Goal: Task Accomplishment & Management: Use online tool/utility

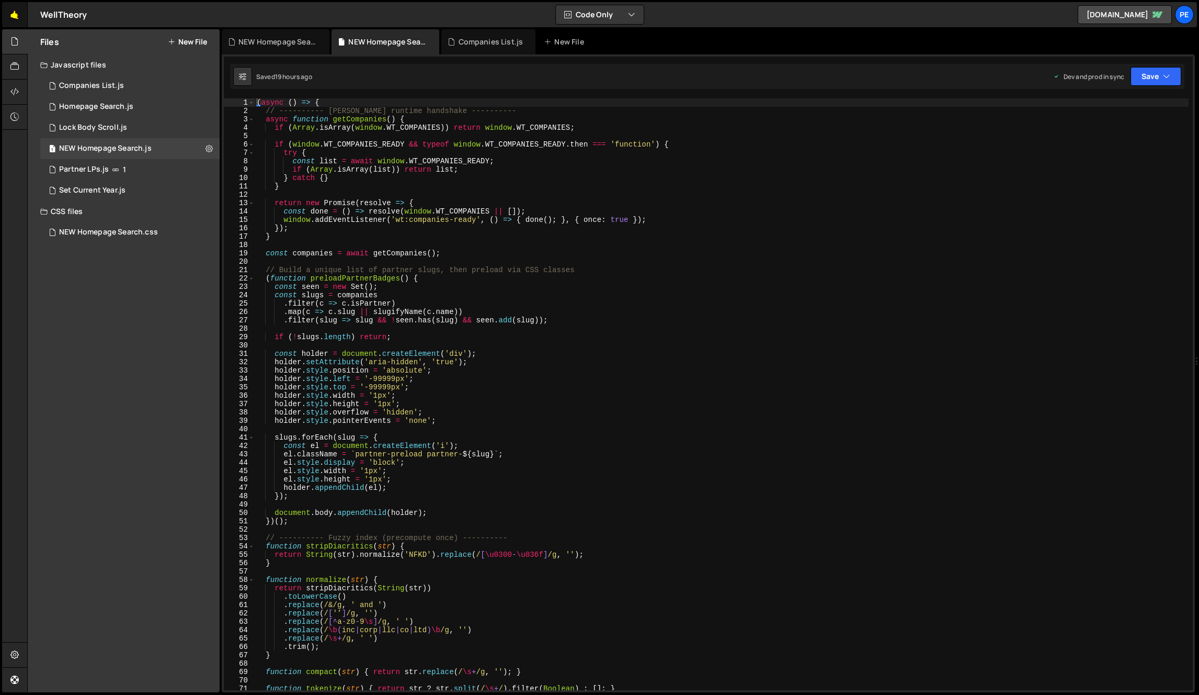
click at [10, 16] on link "🤙" at bounding box center [15, 14] width 26 height 25
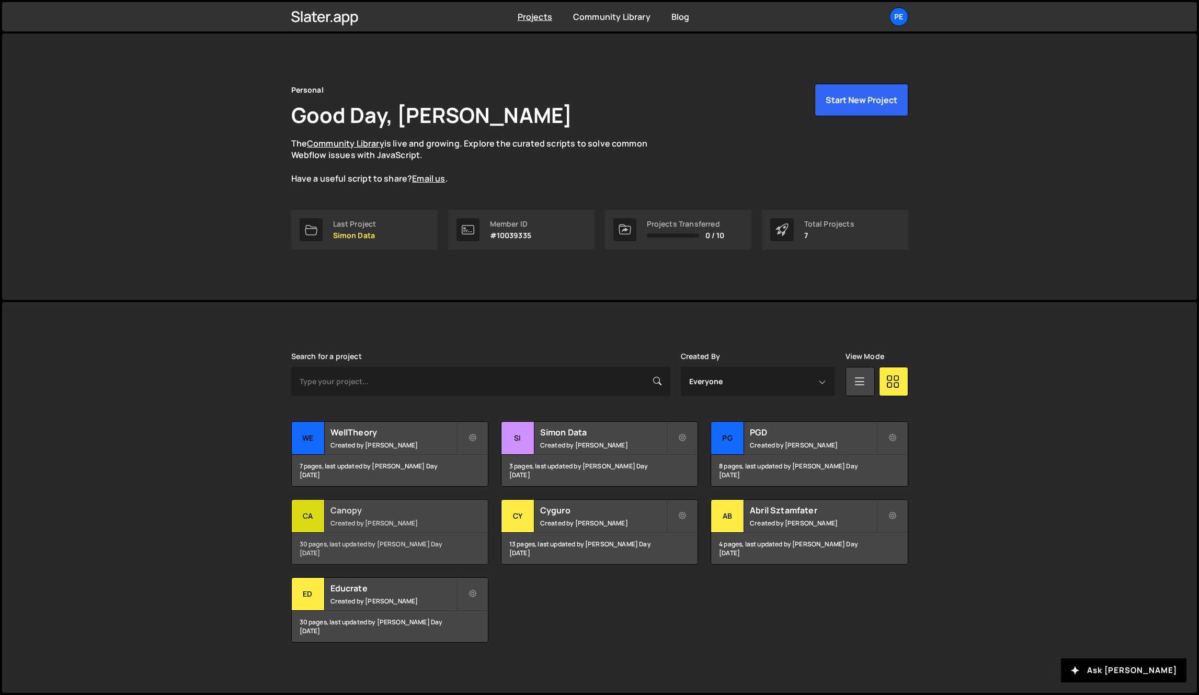
click at [355, 515] on h2 "Canopy" at bounding box center [394, 510] width 126 height 12
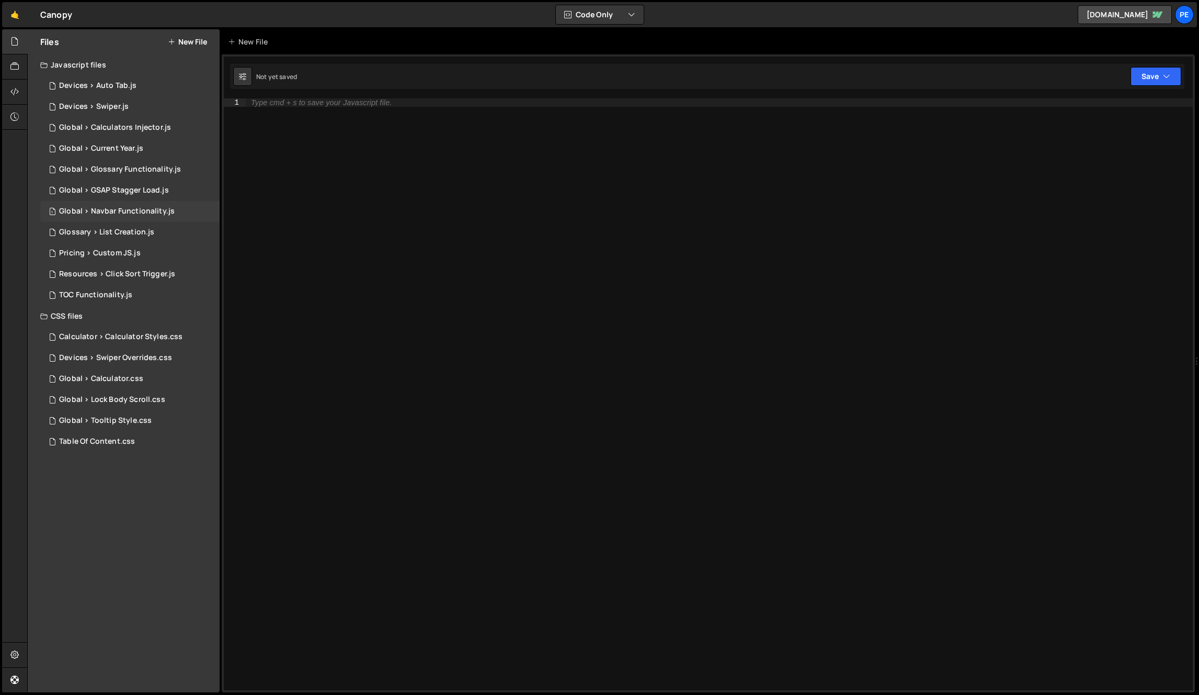
click at [137, 211] on div "Global > Navbar Functionality.js" at bounding box center [117, 211] width 116 height 9
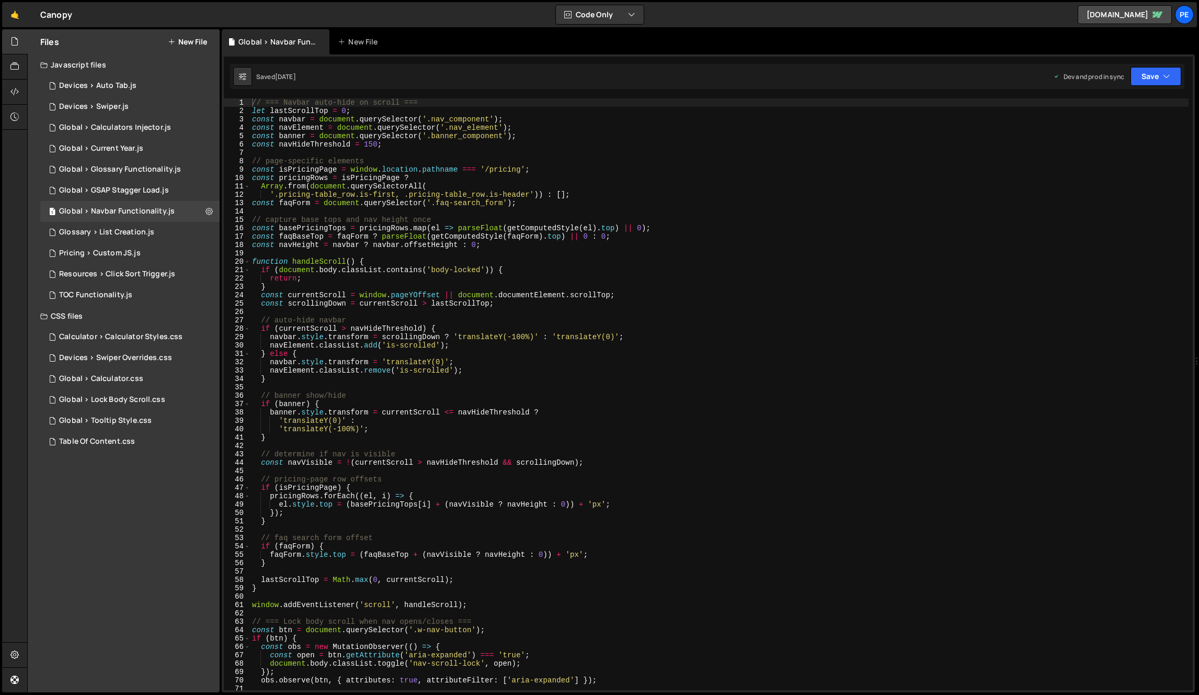
type textarea "}"
click at [629, 284] on div "// === Navbar auto-hide on scroll === let lastScrollTop = 0 ; const navbar = do…" at bounding box center [719, 402] width 939 height 608
click at [614, 253] on div "// === Navbar auto-hide on scroll === let lastScrollTop = 0 ; const navbar = do…" at bounding box center [719, 402] width 939 height 608
type textarea "}"
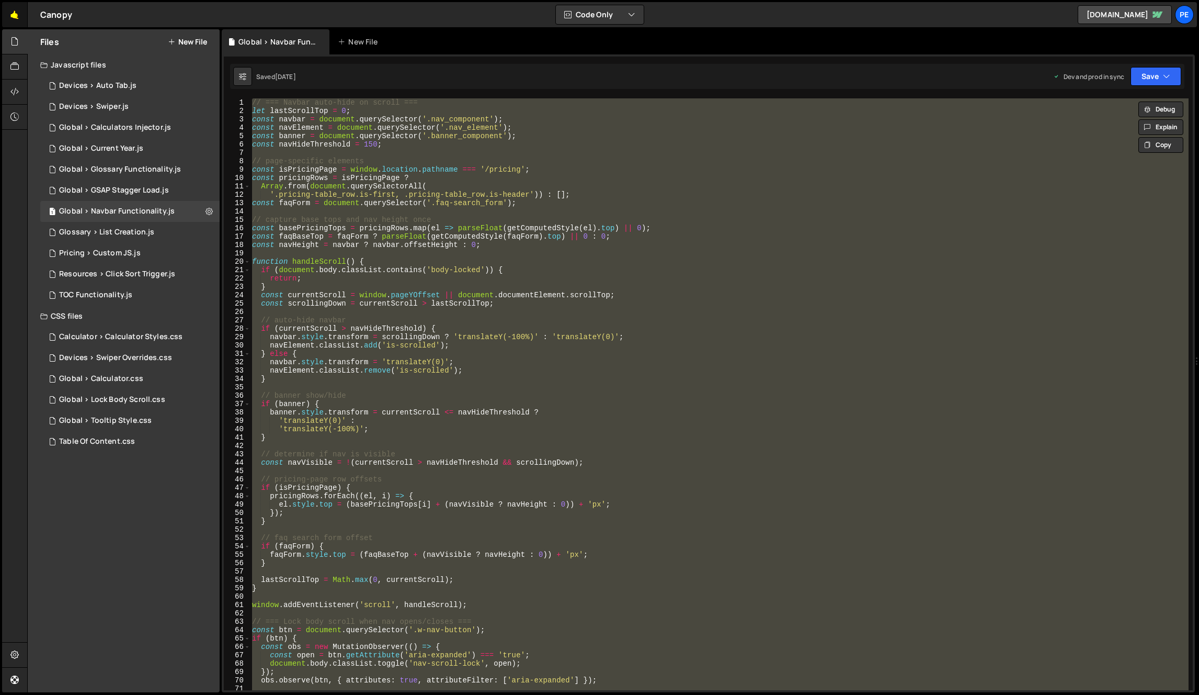
click at [16, 14] on link "🤙" at bounding box center [15, 14] width 26 height 25
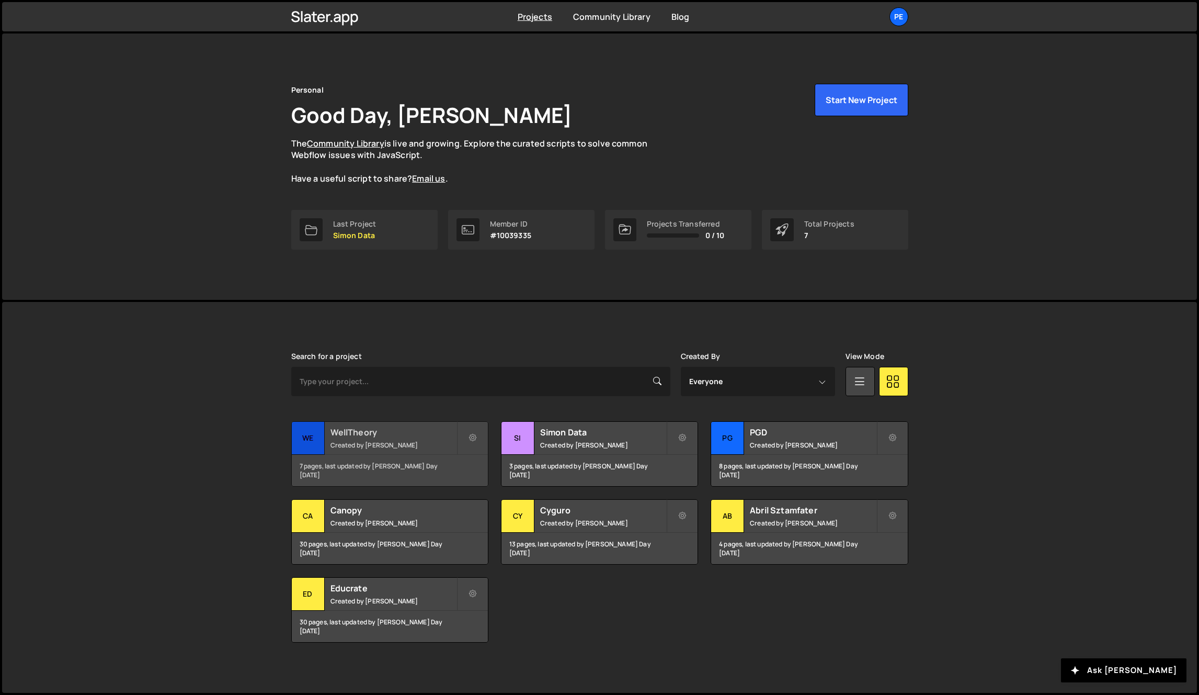
click at [434, 436] on h2 "WellTheory" at bounding box center [394, 432] width 126 height 12
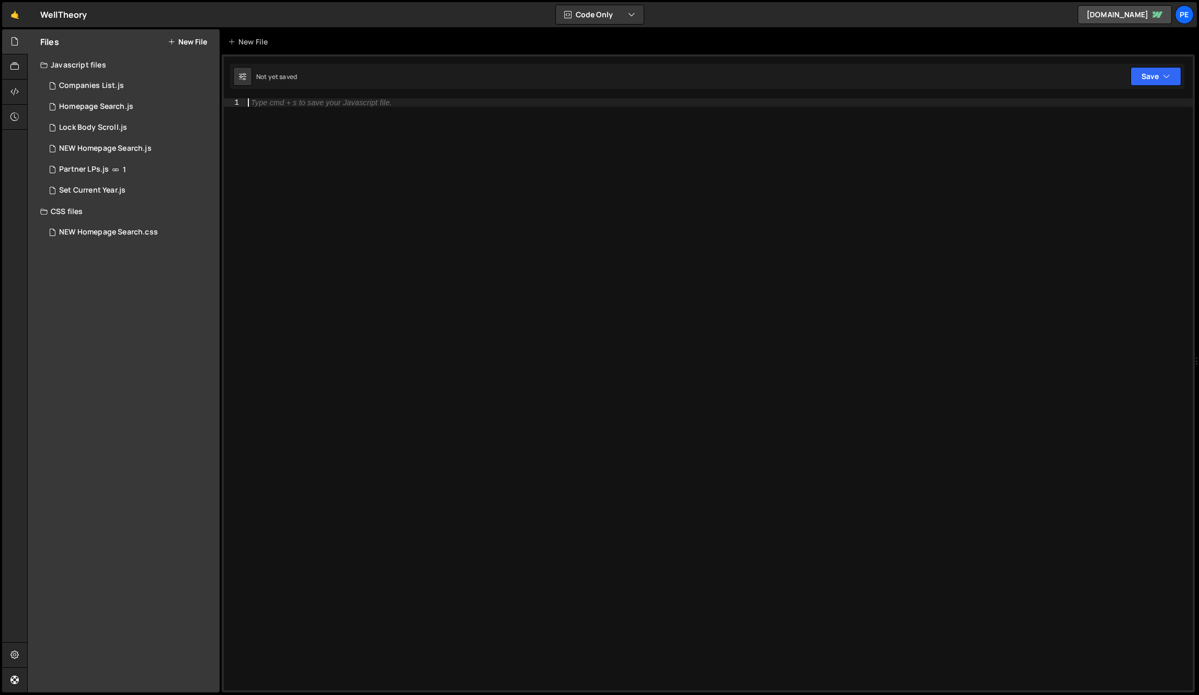
click at [323, 307] on div "Type cmd + s to save your Javascript file." at bounding box center [719, 402] width 947 height 608
drag, startPoint x: 90, startPoint y: 389, endPoint x: 90, endPoint y: 302, distance: 86.3
click at [90, 388] on div "Files New File Javascript files 1 Companies List.js 0 1 Homepage Search.js 0 1 …" at bounding box center [124, 360] width 192 height 663
click at [188, 38] on button "New File" at bounding box center [187, 42] width 39 height 8
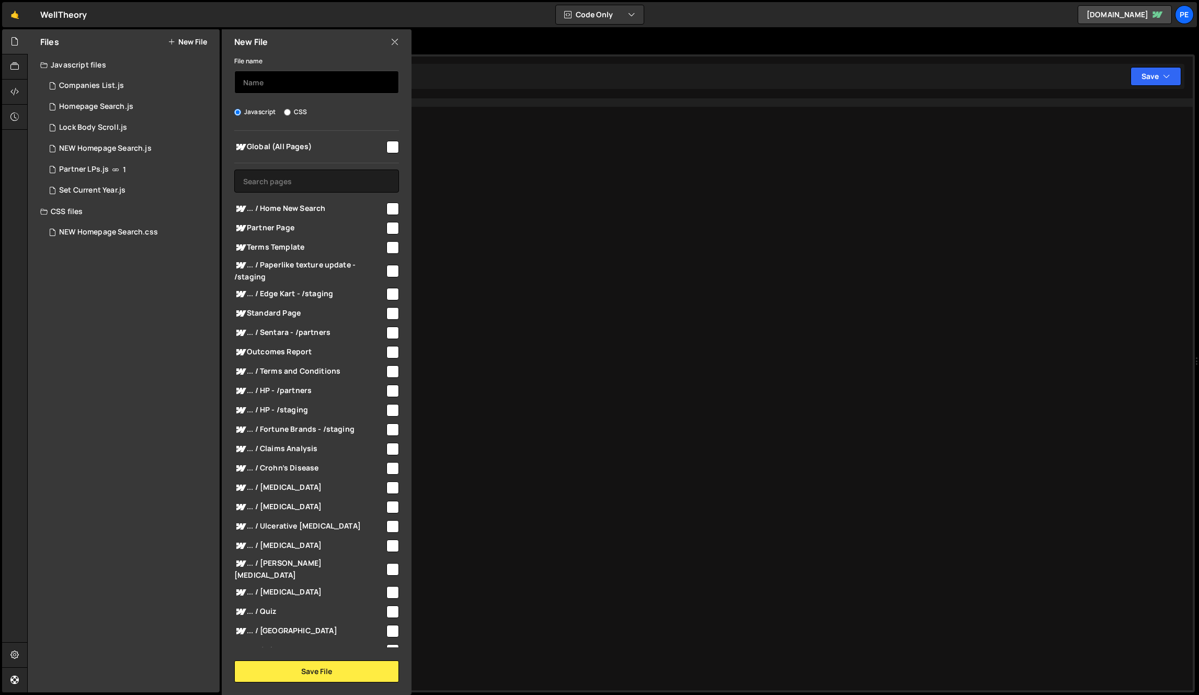
click at [272, 80] on input "text" at bounding box center [316, 82] width 165 height 23
type input "Navbar Functionality"
click at [363, 187] on input "text" at bounding box center [316, 180] width 165 height 23
click at [396, 213] on div "Global (All Pages) ... / Home New Search" at bounding box center [317, 389] width 190 height 516
click at [392, 211] on input "checkbox" at bounding box center [393, 208] width 13 height 13
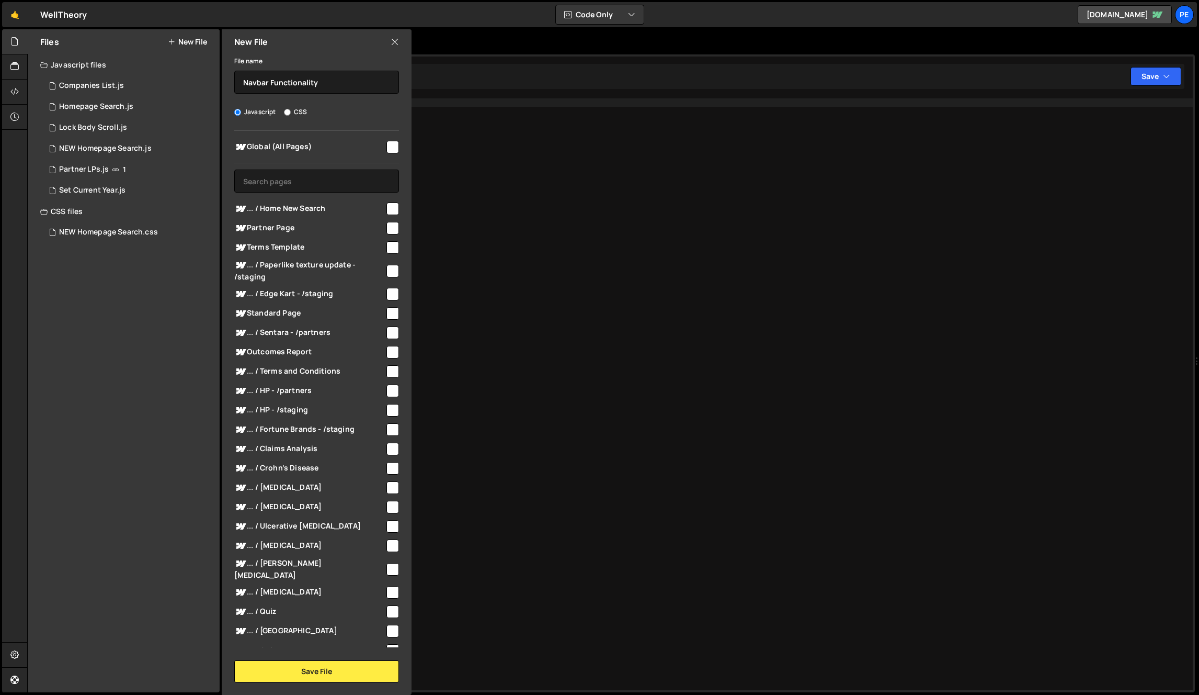
checkbox input "true"
click at [336, 662] on button "Save File" at bounding box center [316, 671] width 165 height 22
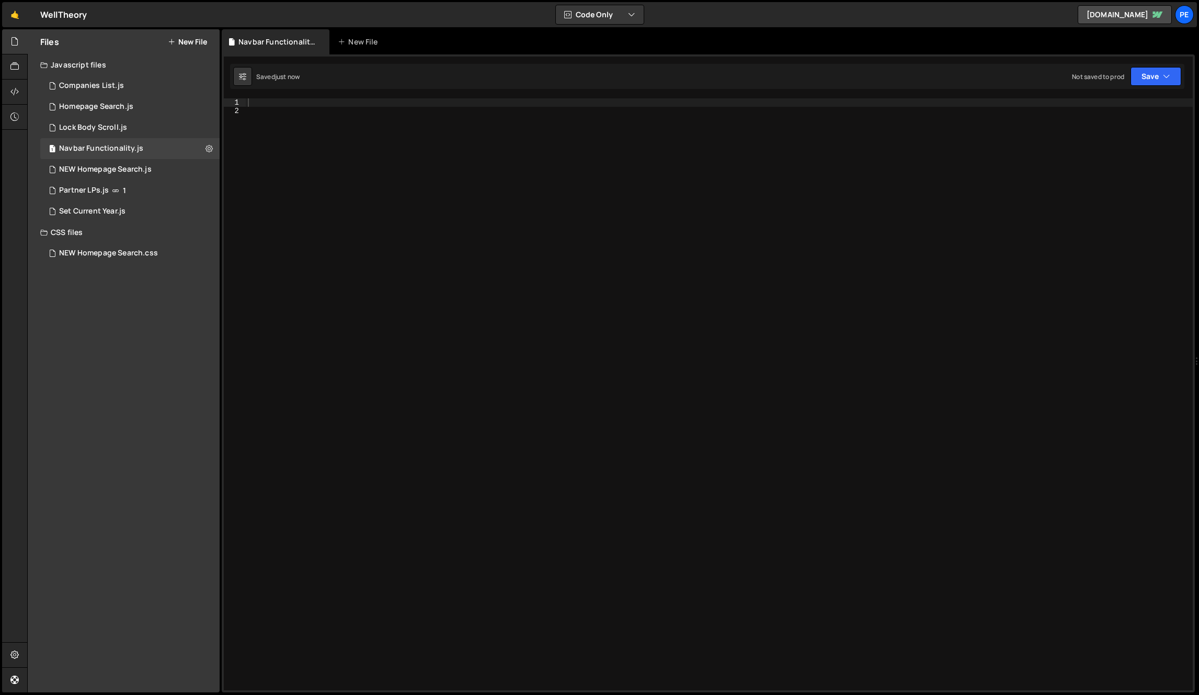
click at [617, 421] on div at bounding box center [719, 402] width 947 height 608
click at [457, 109] on div at bounding box center [719, 402] width 947 height 608
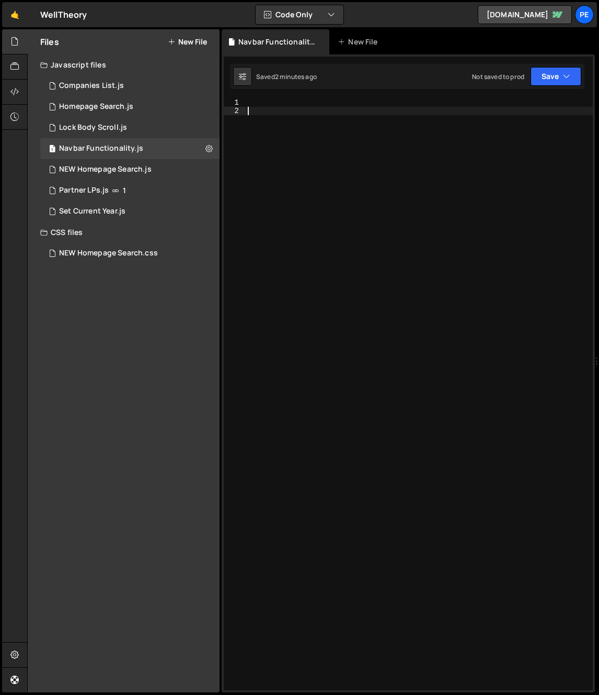
click at [359, 309] on div at bounding box center [419, 402] width 347 height 608
paste textarea "}"
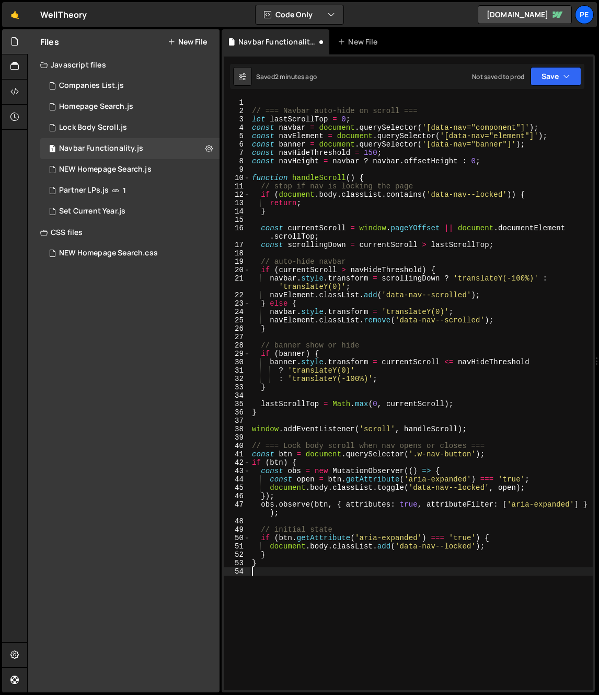
type textarea "}"
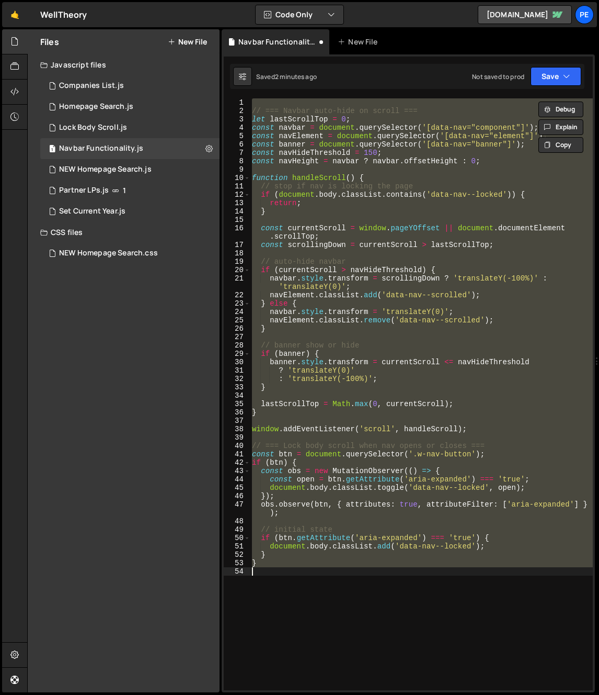
paste textarea
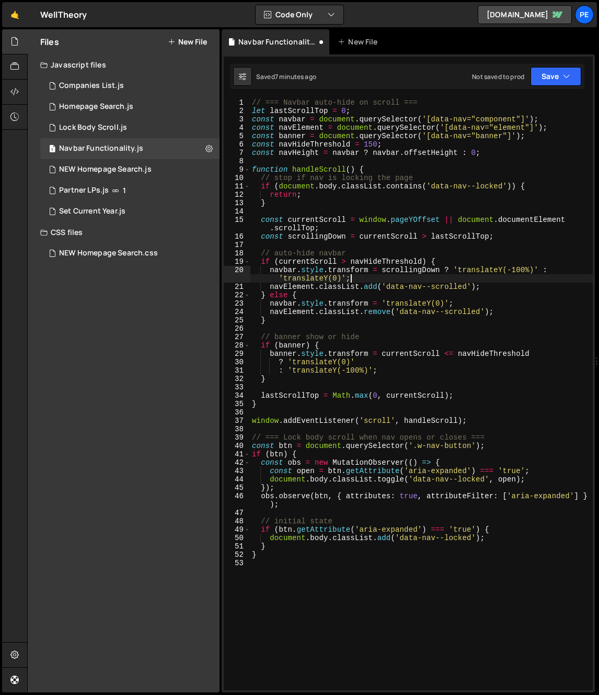
click at [359, 280] on div "// === Navbar auto-hide on scroll === let lastScrollTop = 0 ; const navbar = do…" at bounding box center [421, 402] width 343 height 608
type textarea "navbar.style.transform = scrollingDown ? 'translateY(-100%)' : 'translateY(0)';"
click at [387, 275] on div "// === Navbar auto-hide on scroll === let lastScrollTop = 0 ; const navbar = do…" at bounding box center [421, 402] width 343 height 608
click at [361, 271] on div "// === Navbar auto-hide on scroll === let lastScrollTop = 0 ; const navbar = do…" at bounding box center [421, 402] width 343 height 608
click at [289, 269] on div "// === Navbar auto-hide on scroll === let lastScrollTop = 0 ; const navbar = do…" at bounding box center [421, 402] width 343 height 608
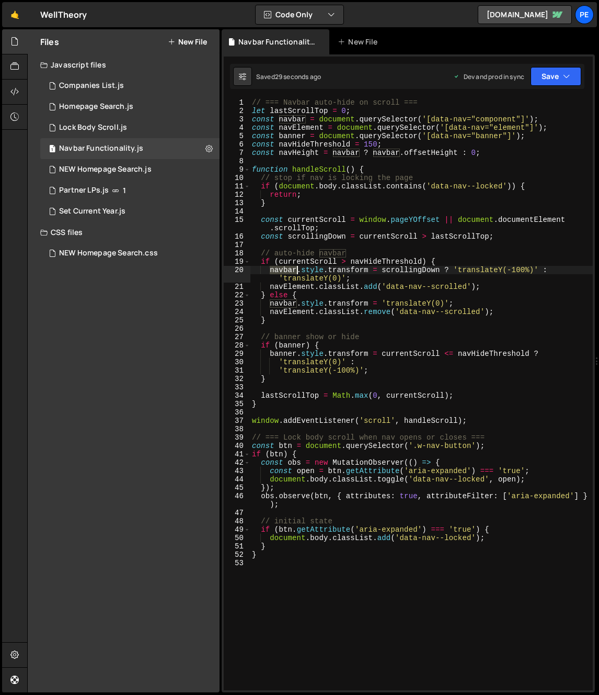
click at [289, 268] on div "// === Navbar auto-hide on scroll === let lastScrollTop = 0 ; const navbar = do…" at bounding box center [421, 402] width 343 height 608
